Goal: Information Seeking & Learning: Understand process/instructions

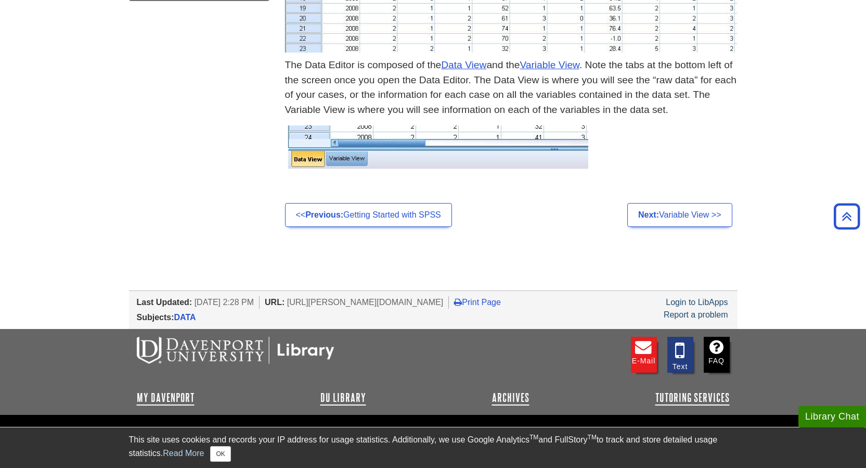
scroll to position [520, 0]
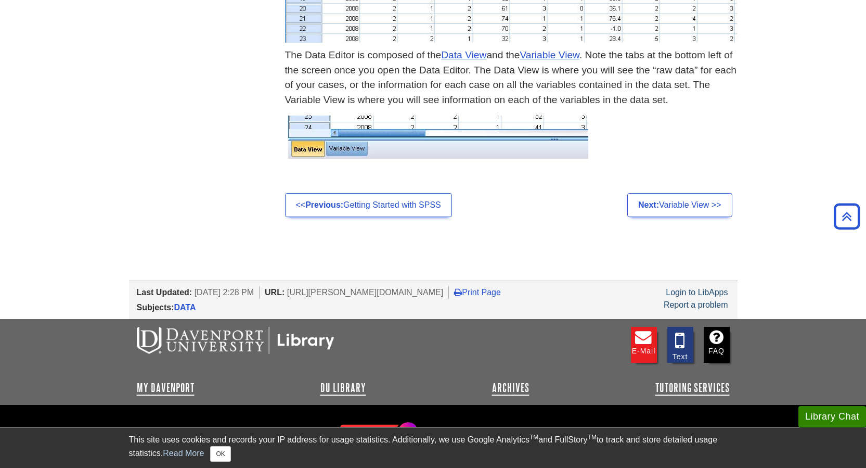
click at [393, 53] on p "The Data Editor is composed of the Data View and the Variable View . Note the t…" at bounding box center [511, 78] width 452 height 60
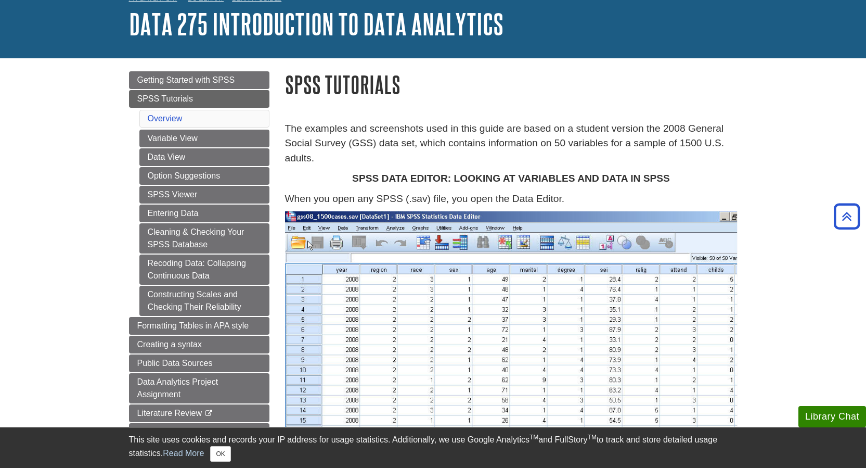
scroll to position [0, 0]
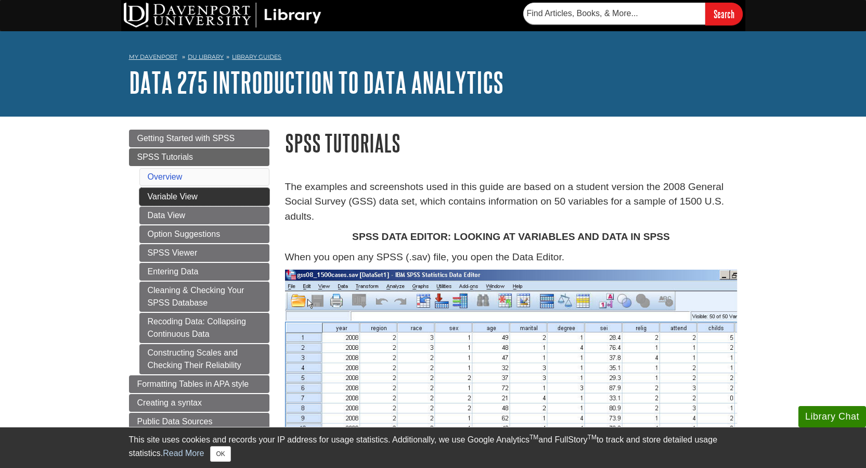
click at [174, 196] on link "Variable View" at bounding box center [204, 197] width 130 height 18
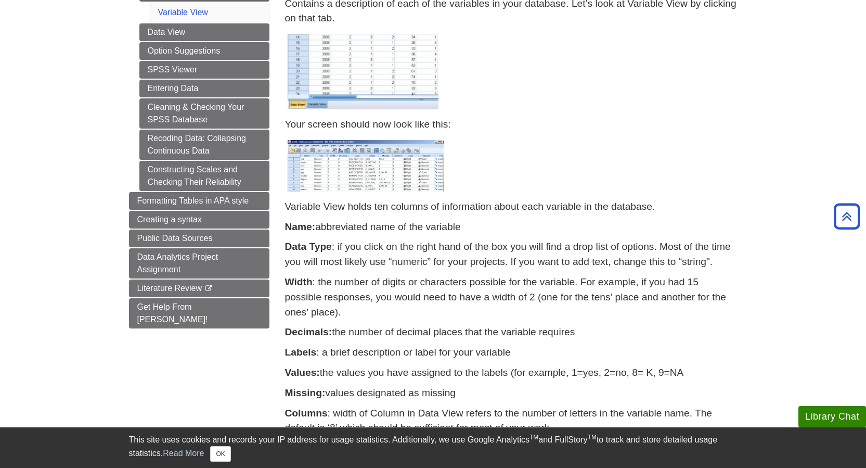
scroll to position [173, 0]
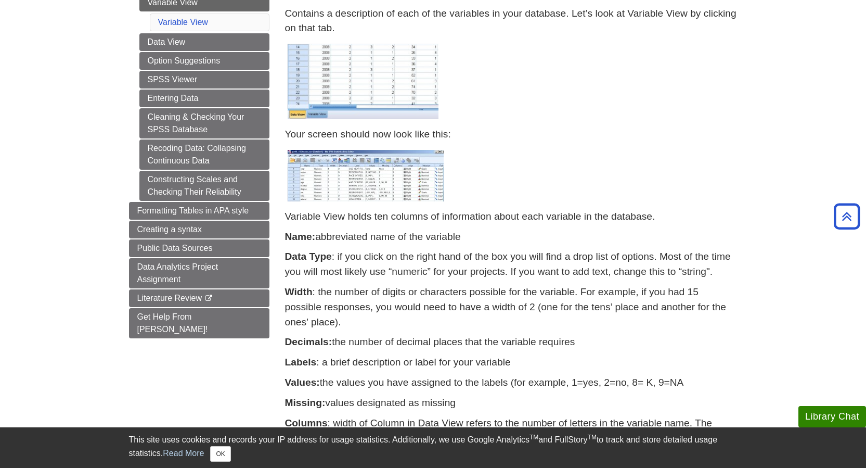
click at [359, 183] on img at bounding box center [366, 175] width 156 height 51
click at [344, 81] on img at bounding box center [363, 81] width 151 height 75
click at [365, 157] on img at bounding box center [366, 175] width 156 height 51
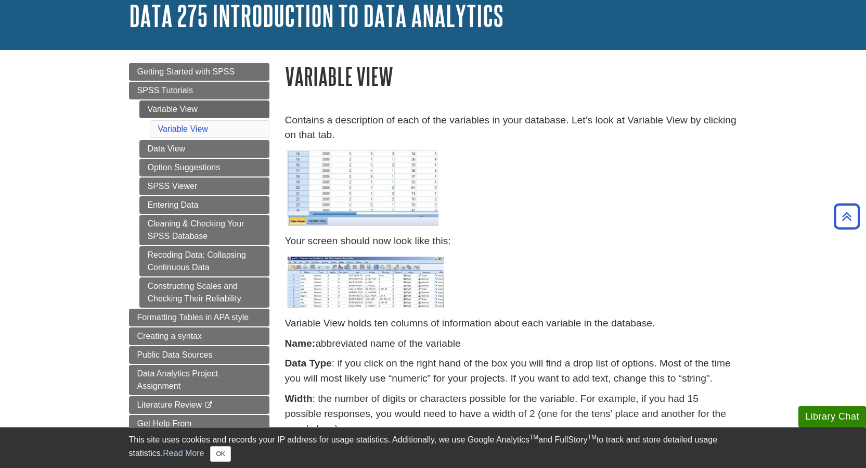
scroll to position [39, 0]
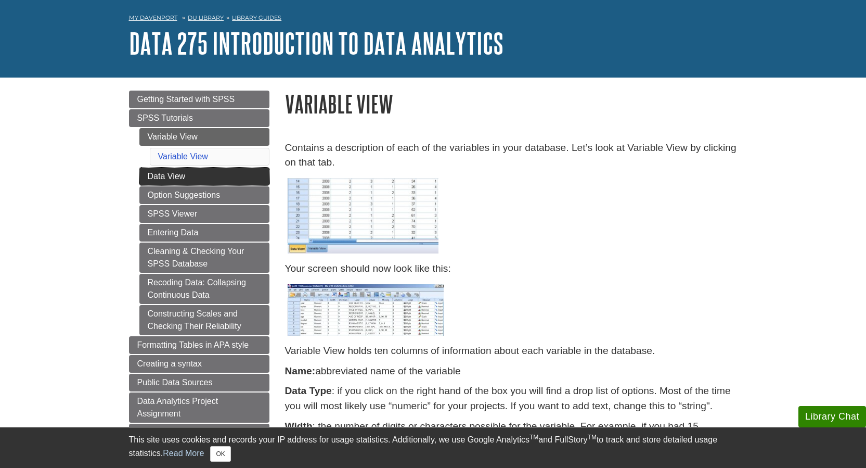
click at [198, 172] on link "Data View" at bounding box center [204, 176] width 130 height 18
